Goal: Information Seeking & Learning: Learn about a topic

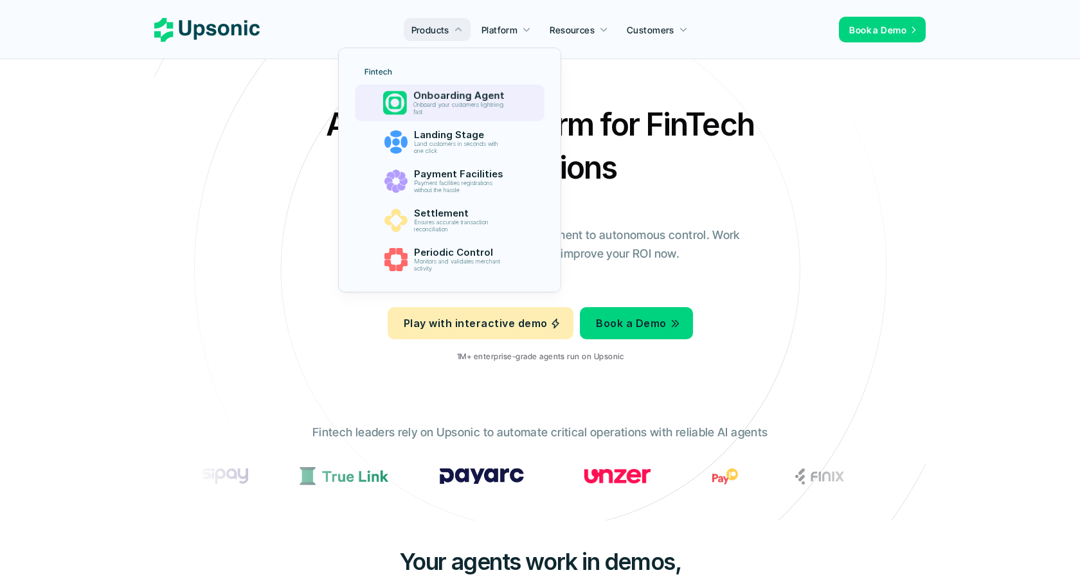
click at [450, 126] on link "Landing Stage Land customers in seconds with one click" at bounding box center [450, 142] width 186 height 36
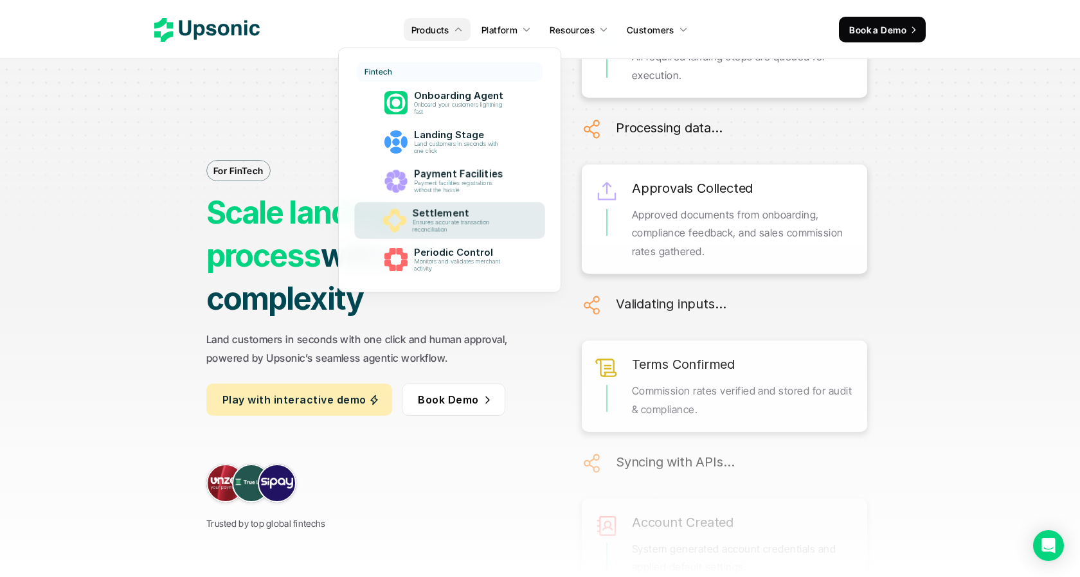
click at [426, 220] on p "Ensures accurate transaction reconciliation" at bounding box center [461, 226] width 96 height 14
